Goal: Information Seeking & Learning: Learn about a topic

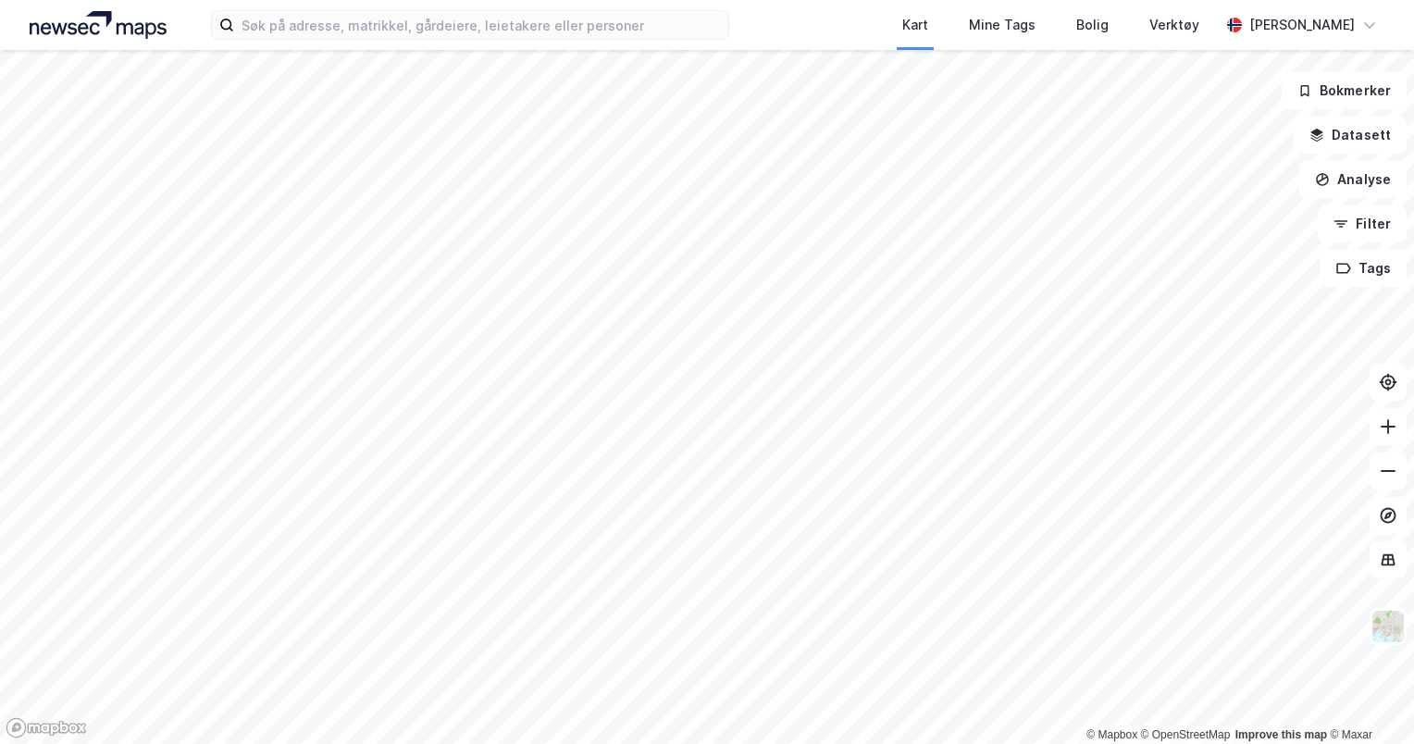
click at [813, 0] on html "Kart Mine Tags Bolig Verktøy [PERSON_NAME] © Mapbox © OpenStreetMap Improve thi…" at bounding box center [707, 372] width 1414 height 744
click at [1386, 427] on icon at bounding box center [1388, 427] width 15 height 2
click at [1396, 415] on button at bounding box center [1388, 426] width 37 height 37
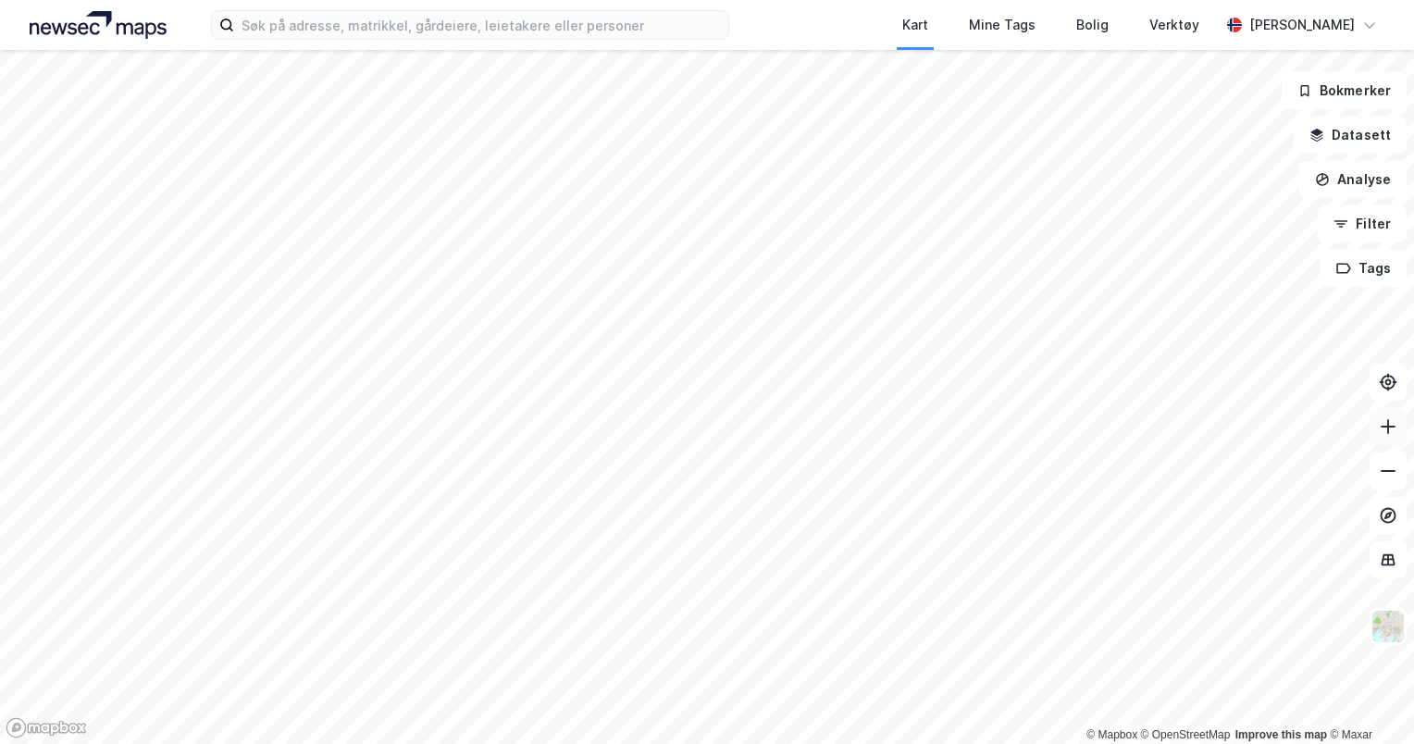
click at [1396, 415] on button at bounding box center [1388, 426] width 37 height 37
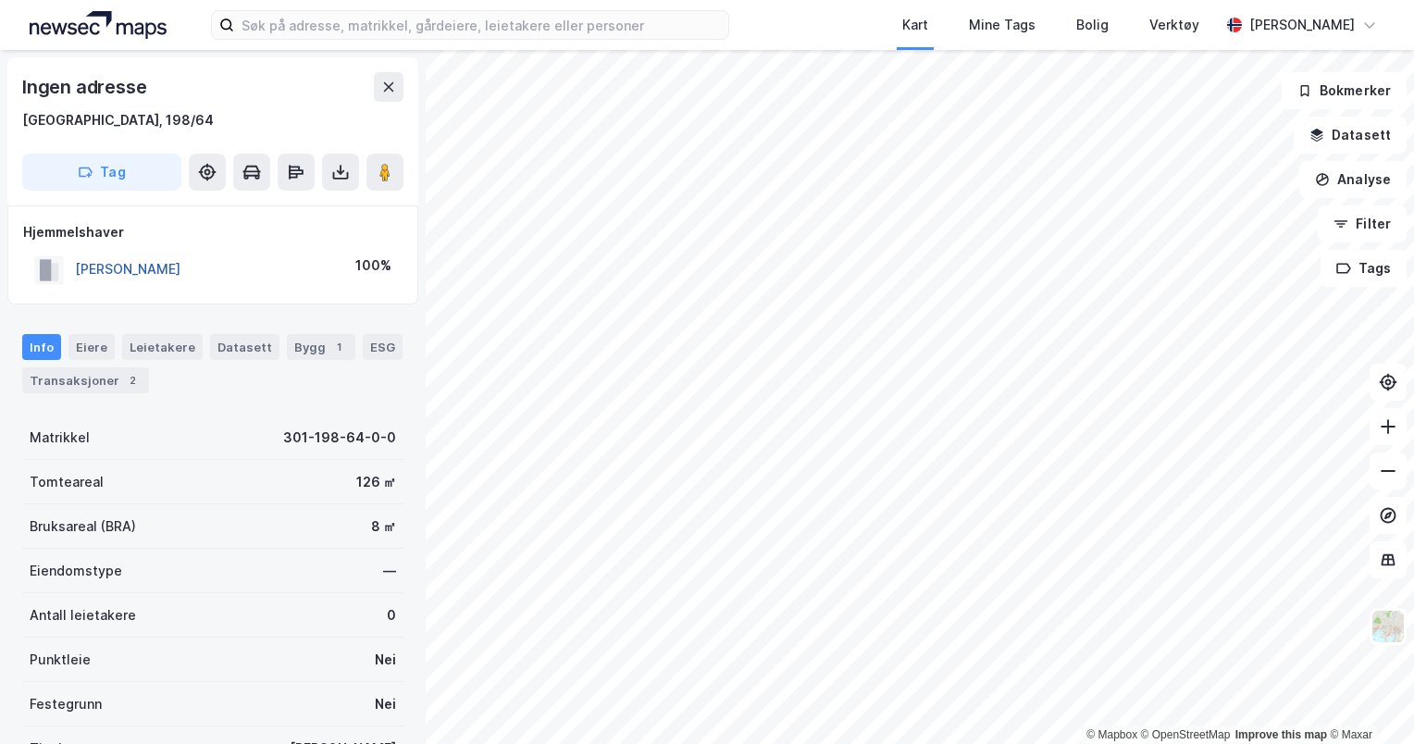
click at [0, 0] on button "[PERSON_NAME]" at bounding box center [0, 0] width 0 height 0
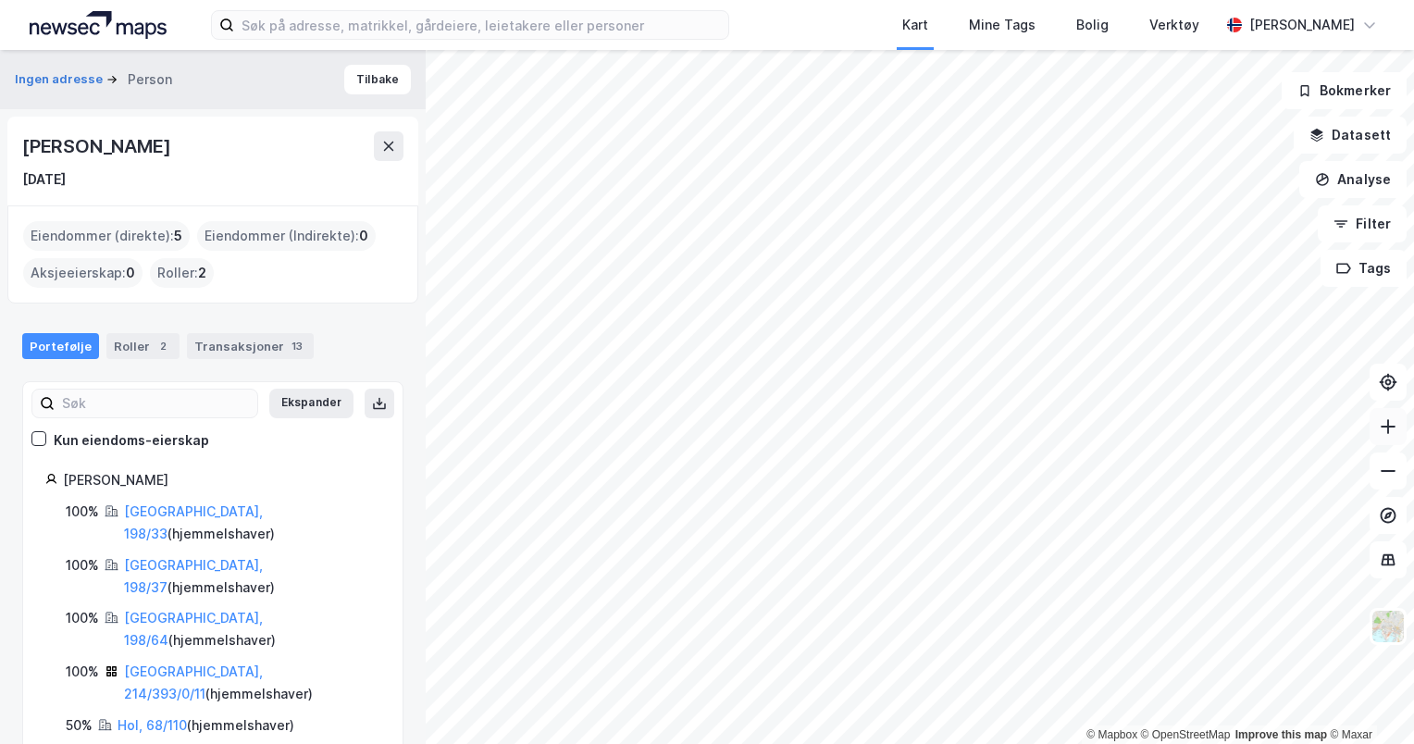
click at [1389, 431] on icon at bounding box center [1388, 426] width 19 height 19
click at [1389, 437] on button at bounding box center [1388, 426] width 37 height 37
click at [1391, 437] on button at bounding box center [1388, 426] width 37 height 37
click at [1387, 444] on button at bounding box center [1388, 426] width 37 height 37
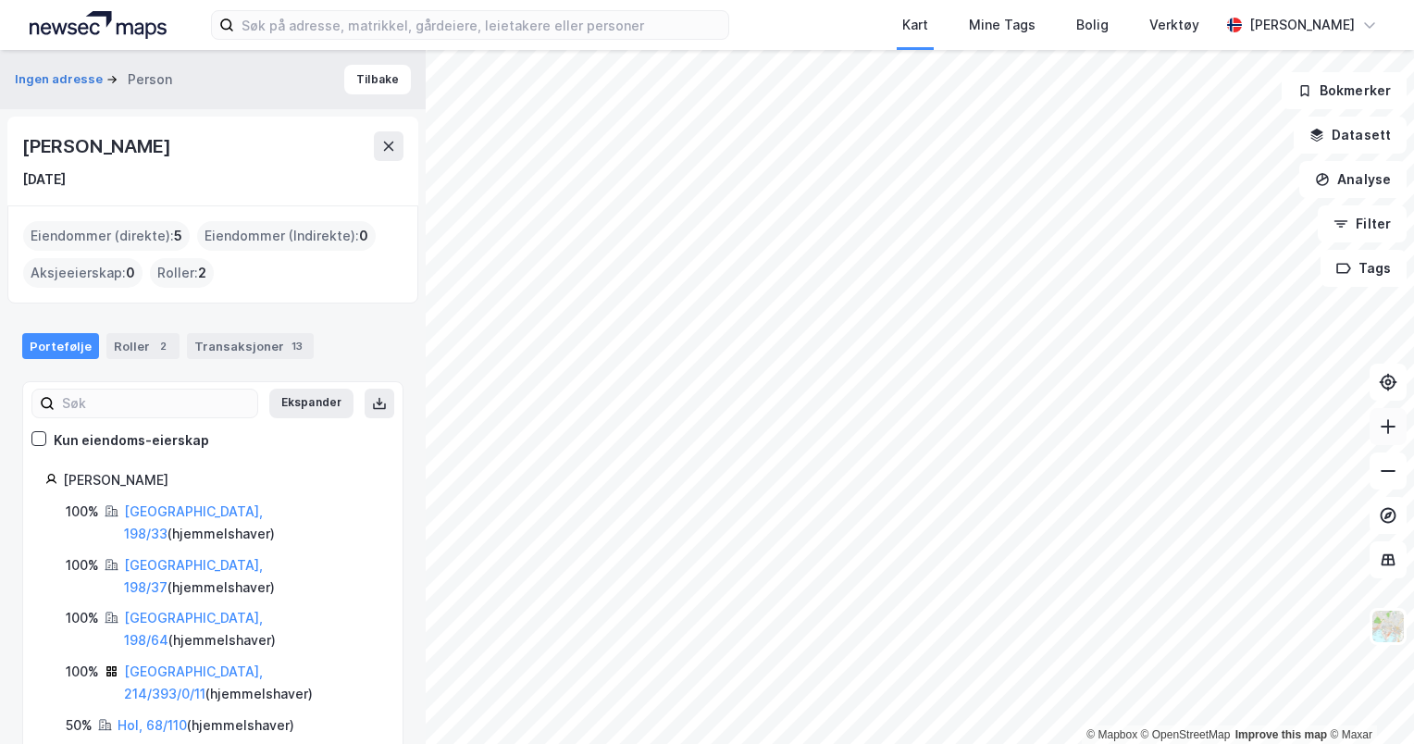
click at [1388, 431] on icon at bounding box center [1388, 426] width 2 height 15
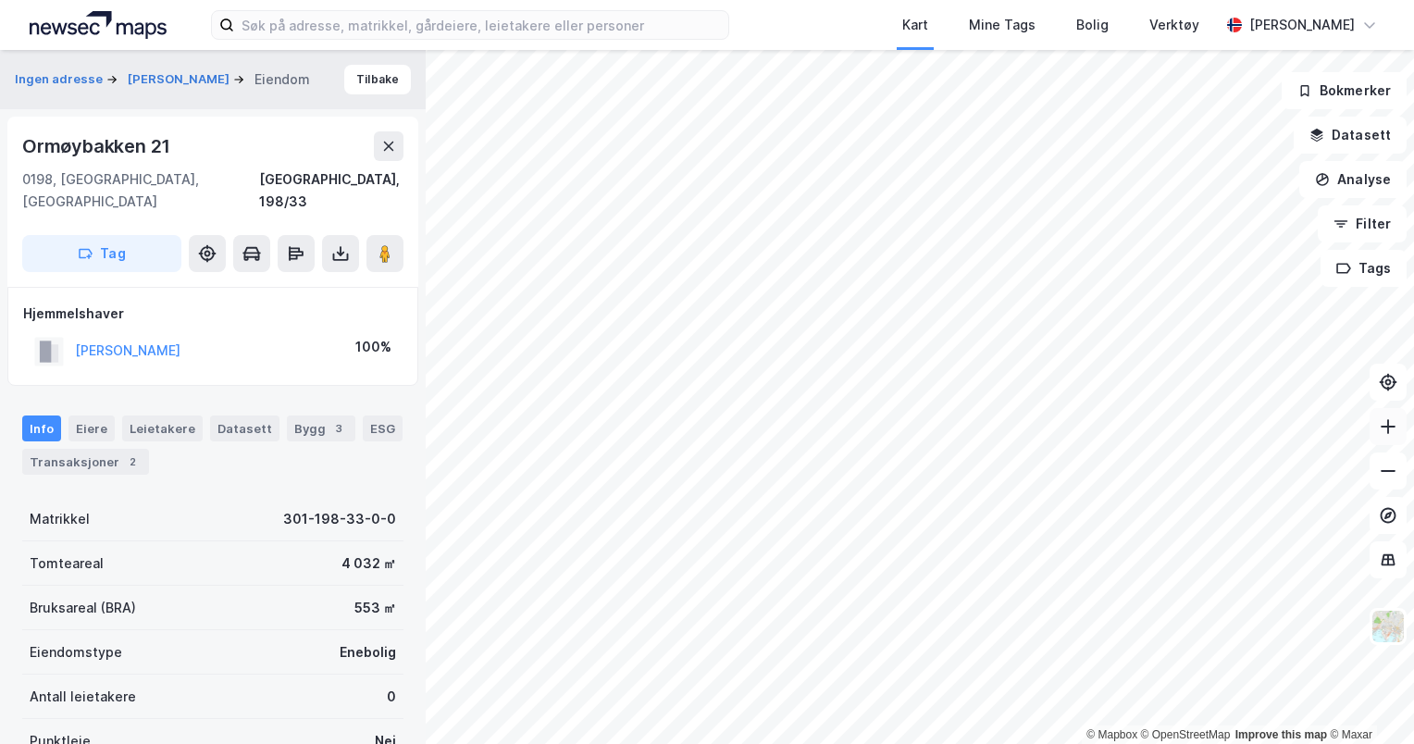
click at [1388, 433] on icon at bounding box center [1388, 426] width 2 height 15
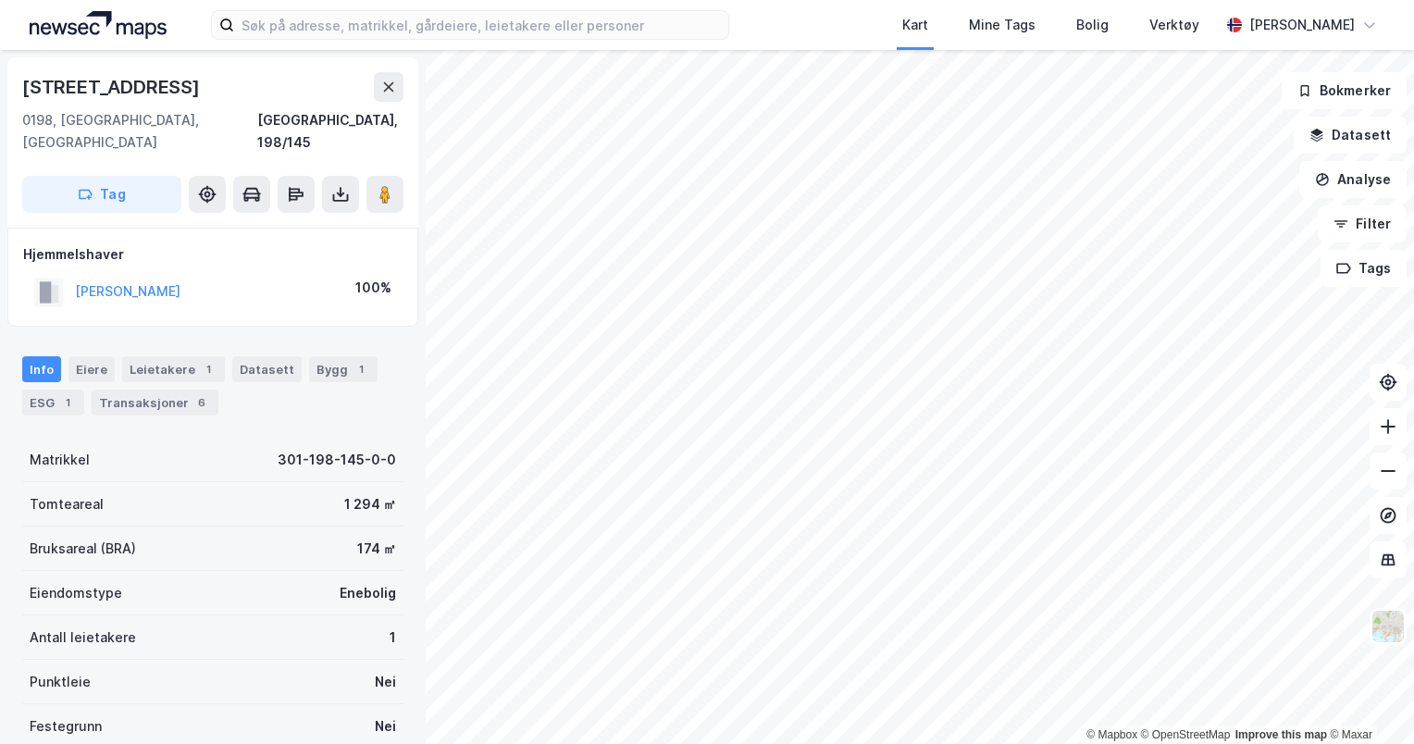
click at [707, 743] on html "Kart Mine Tags Bolig Verktøy [PERSON_NAME] © Mapbox © OpenStreetMap Improve thi…" at bounding box center [707, 372] width 1414 height 744
click at [1392, 474] on icon at bounding box center [1388, 471] width 19 height 19
